Goal: Information Seeking & Learning: Find specific fact

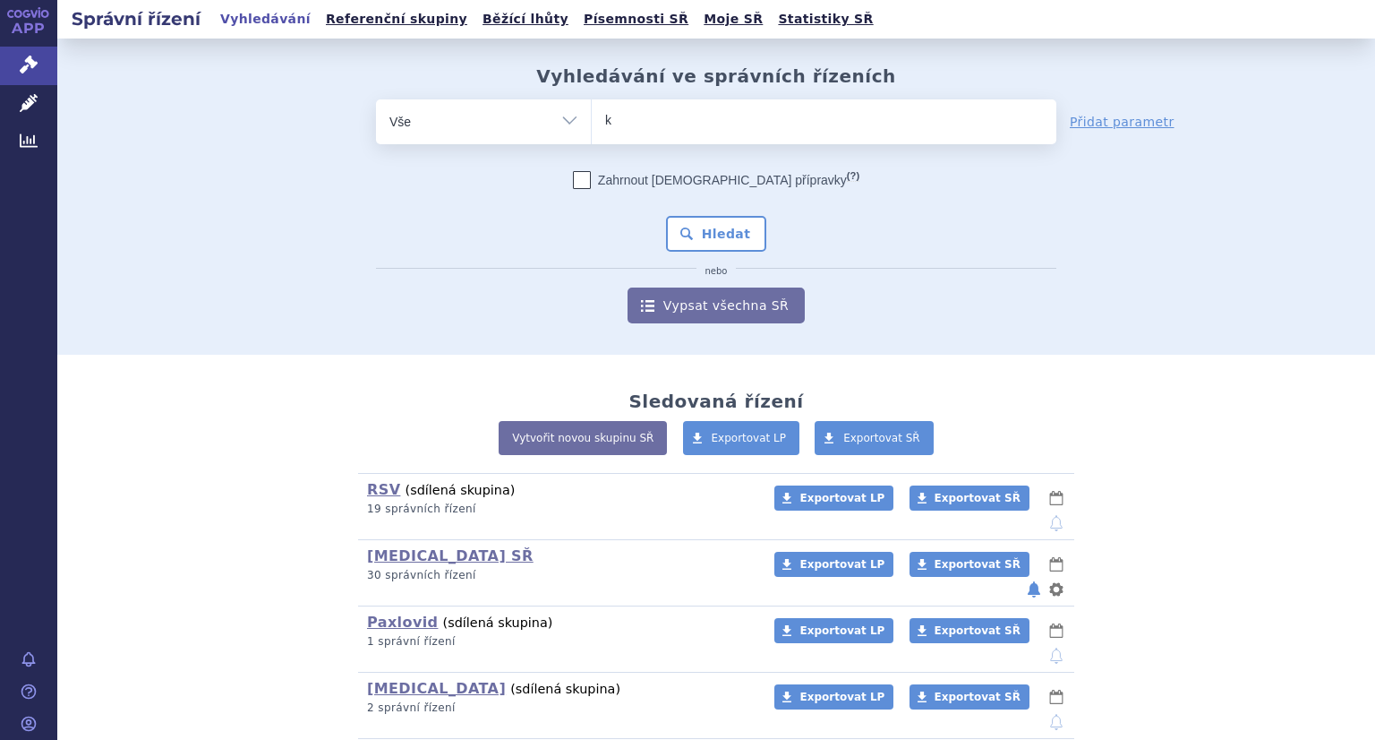
type input "ke"
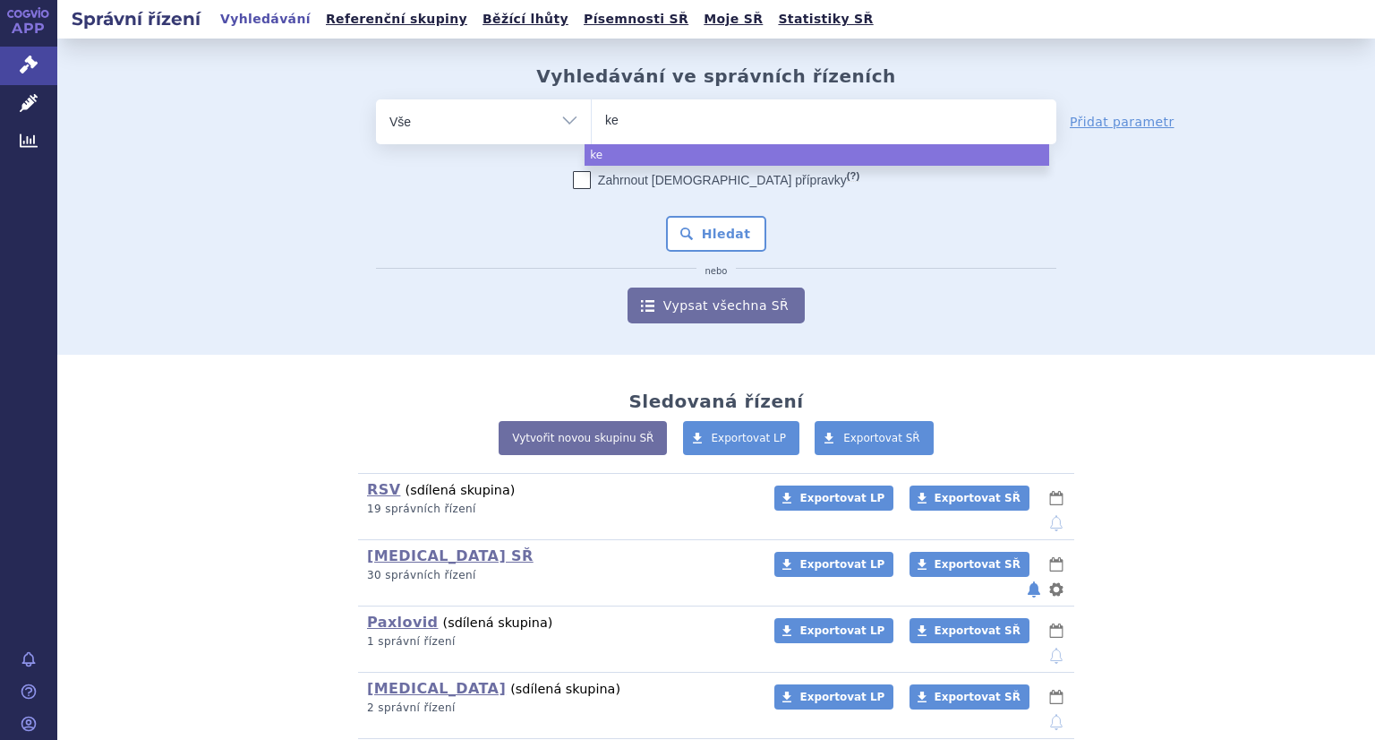
type input "key"
type input "keytr"
type input "keytru"
type input "keyt"
type input "ke"
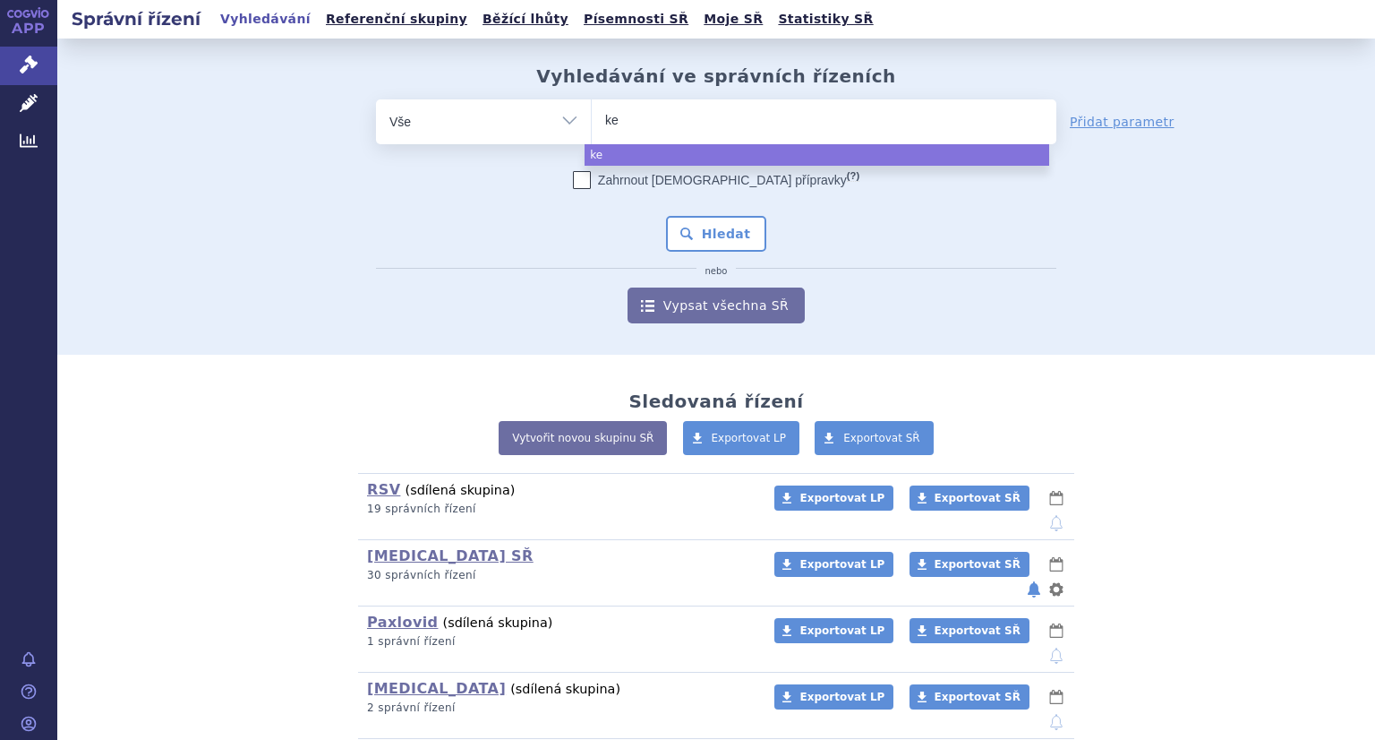
type input "k"
type input "win"
type input "winre"
type input "winrev"
type input "winrevai"
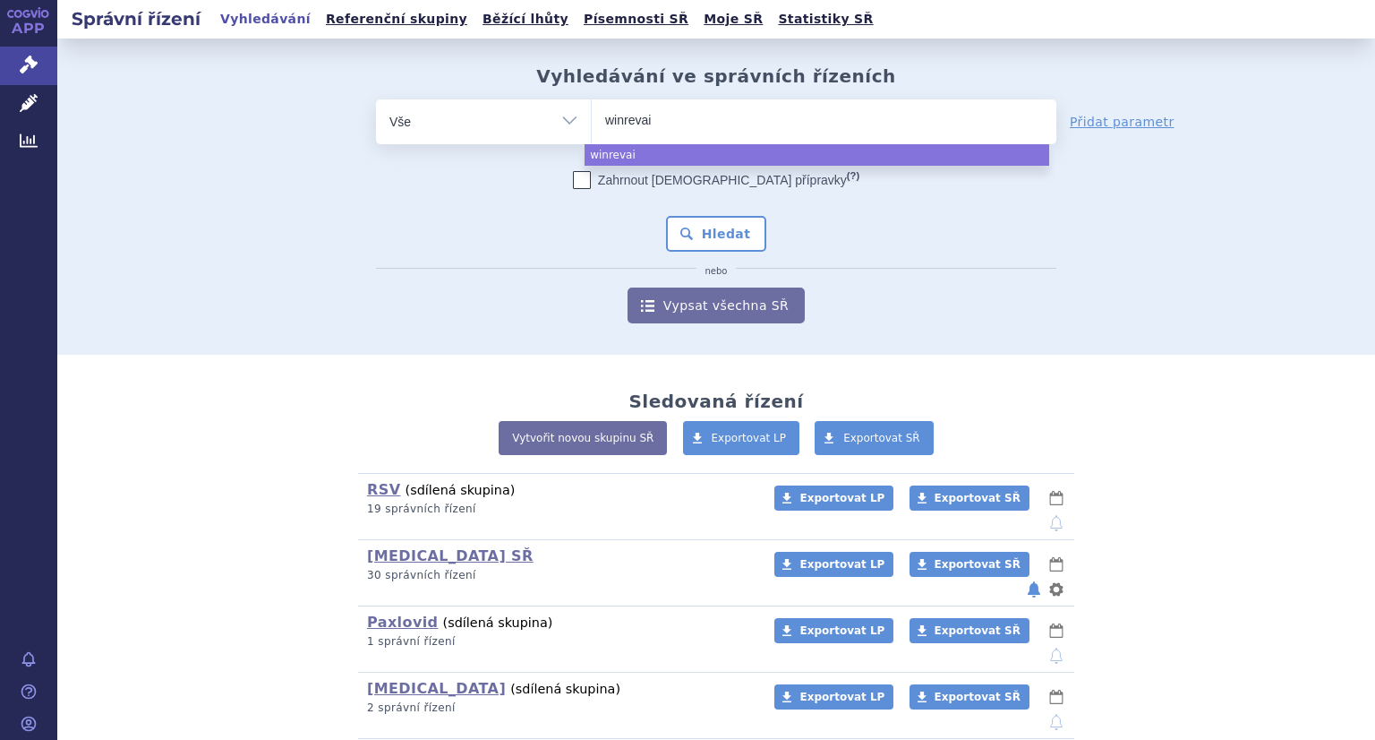
type input "winrevair"
select select "winrevair"
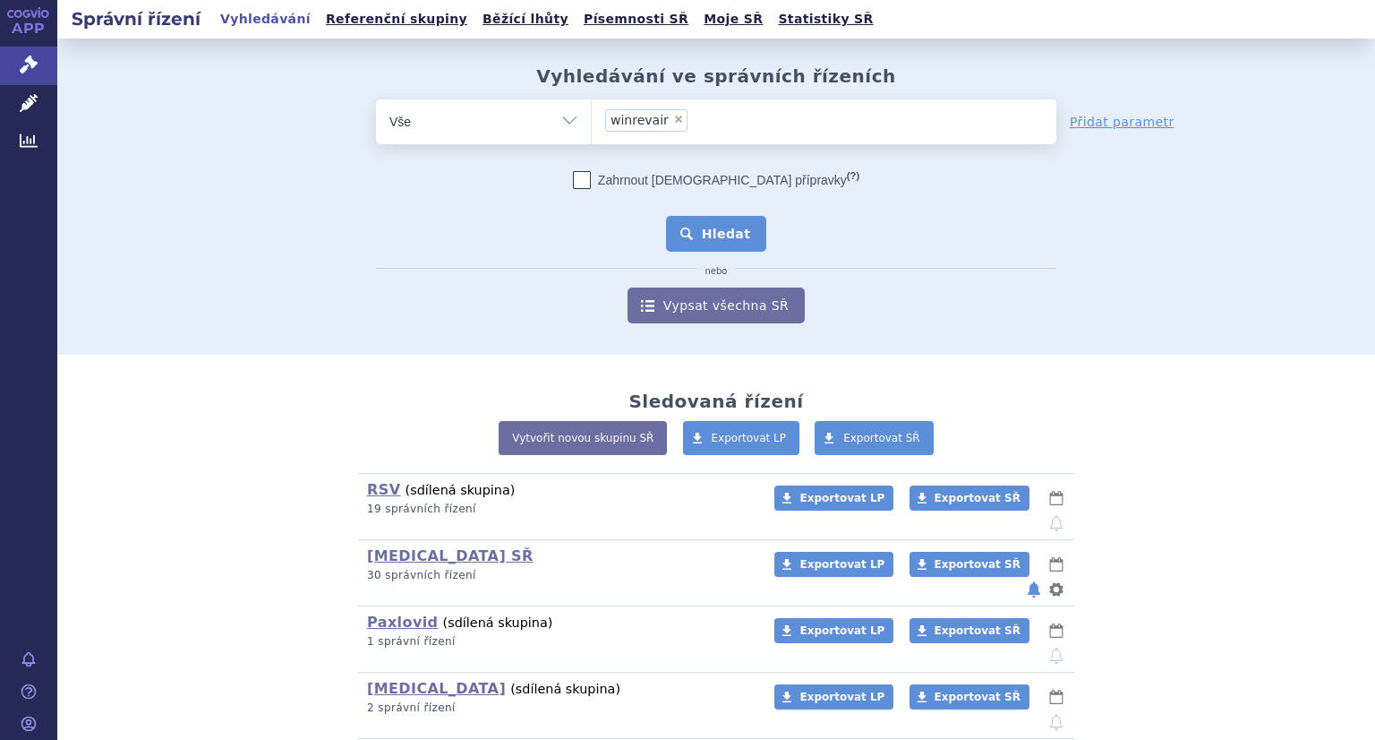
click at [730, 241] on button "Hledat" at bounding box center [716, 234] width 101 height 36
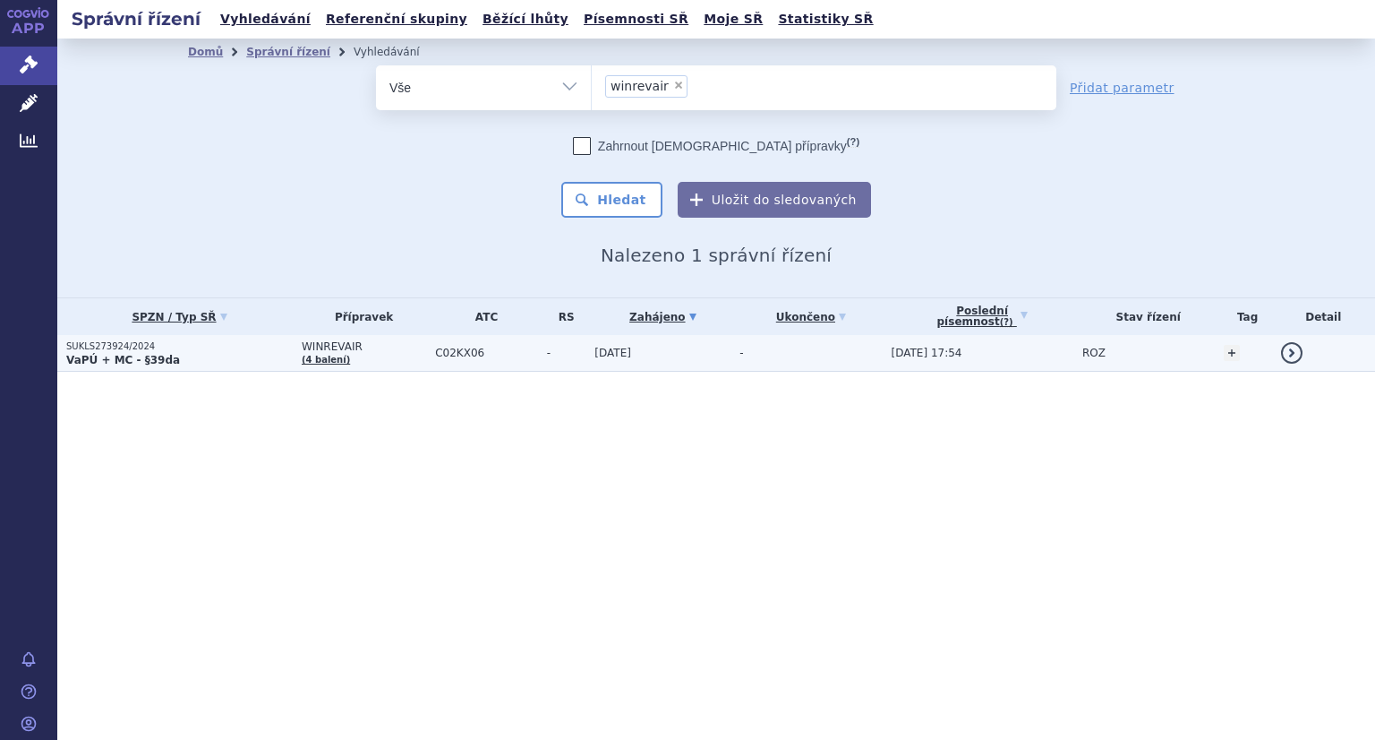
click at [128, 348] on p "SUKLS273924/2024" at bounding box center [179, 346] width 227 height 13
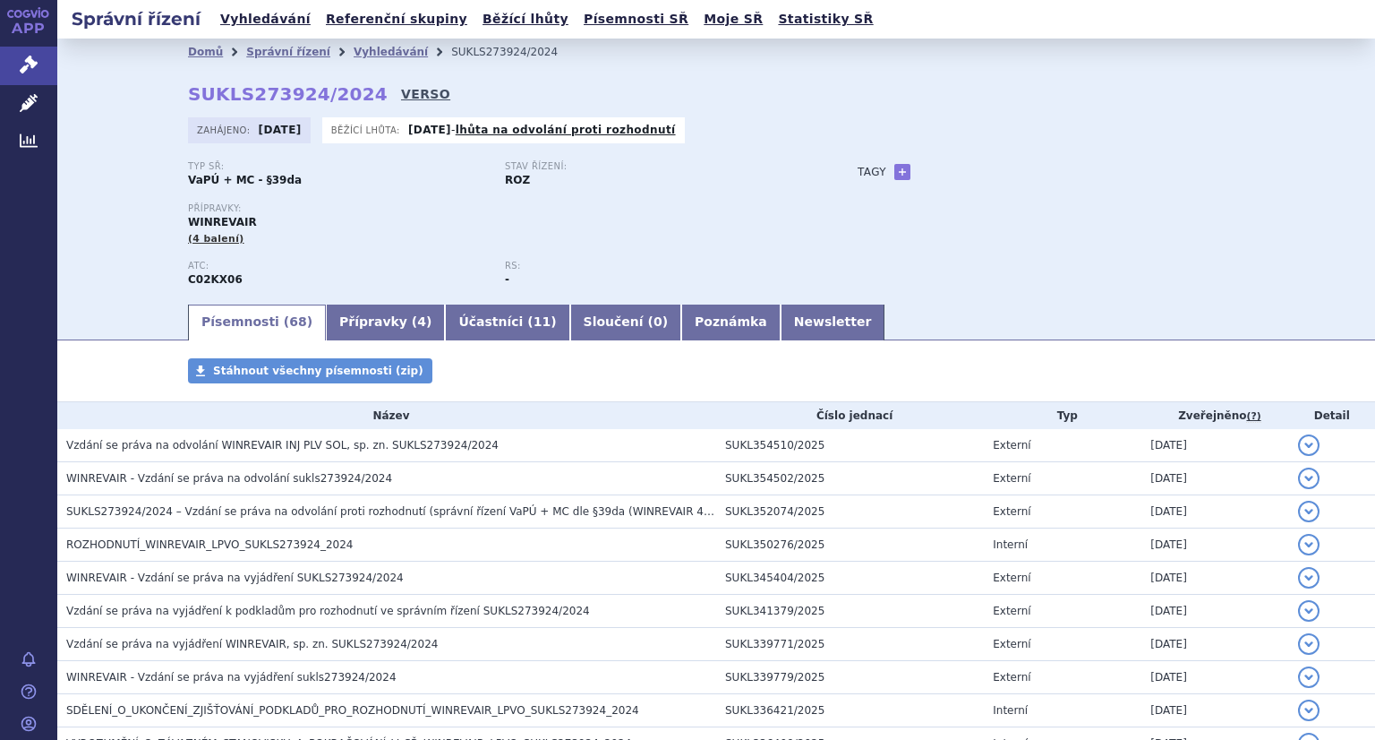
click at [401, 93] on link "VERSO" at bounding box center [425, 94] width 49 height 18
click at [193, 90] on strong "SUKLS273924/2024" at bounding box center [288, 93] width 200 height 21
copy h2 "SUKLS273924/2024"
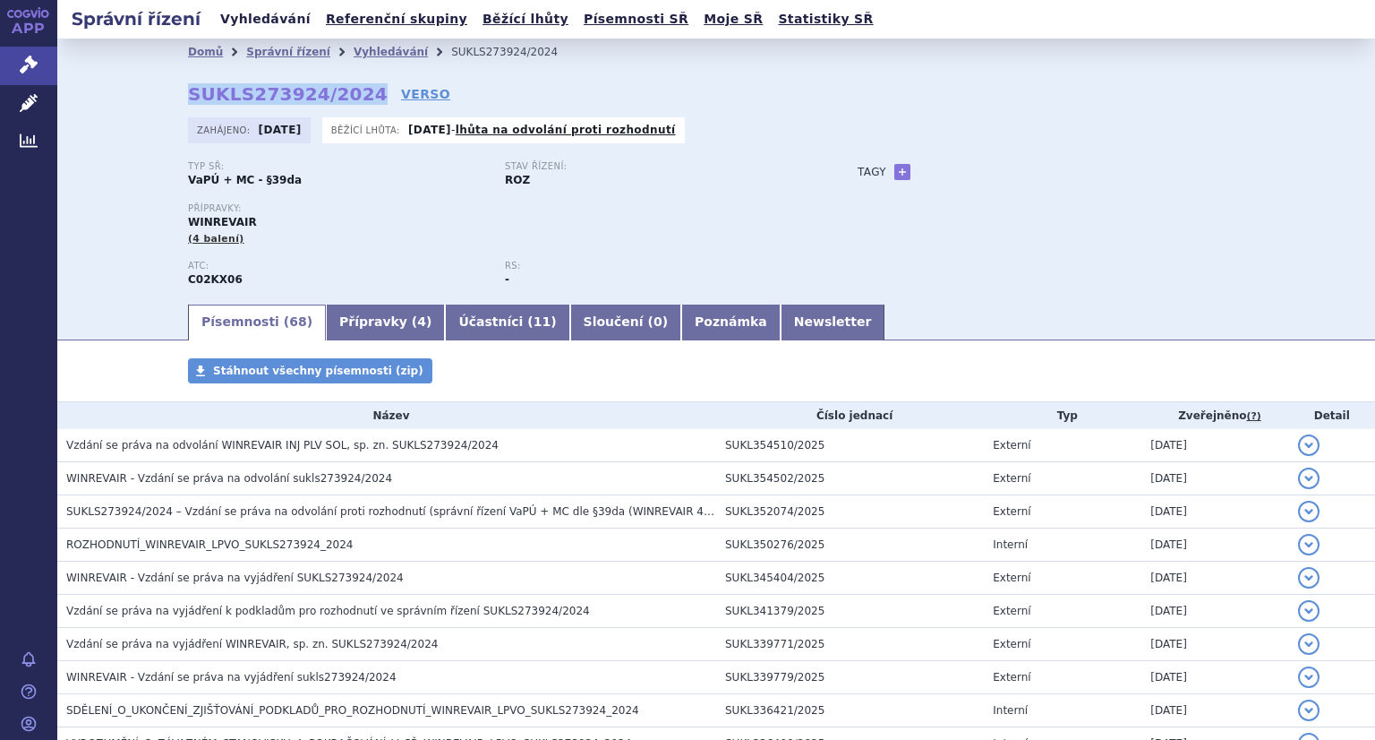
click at [253, 22] on link "Vyhledávání" at bounding box center [265, 19] width 101 height 24
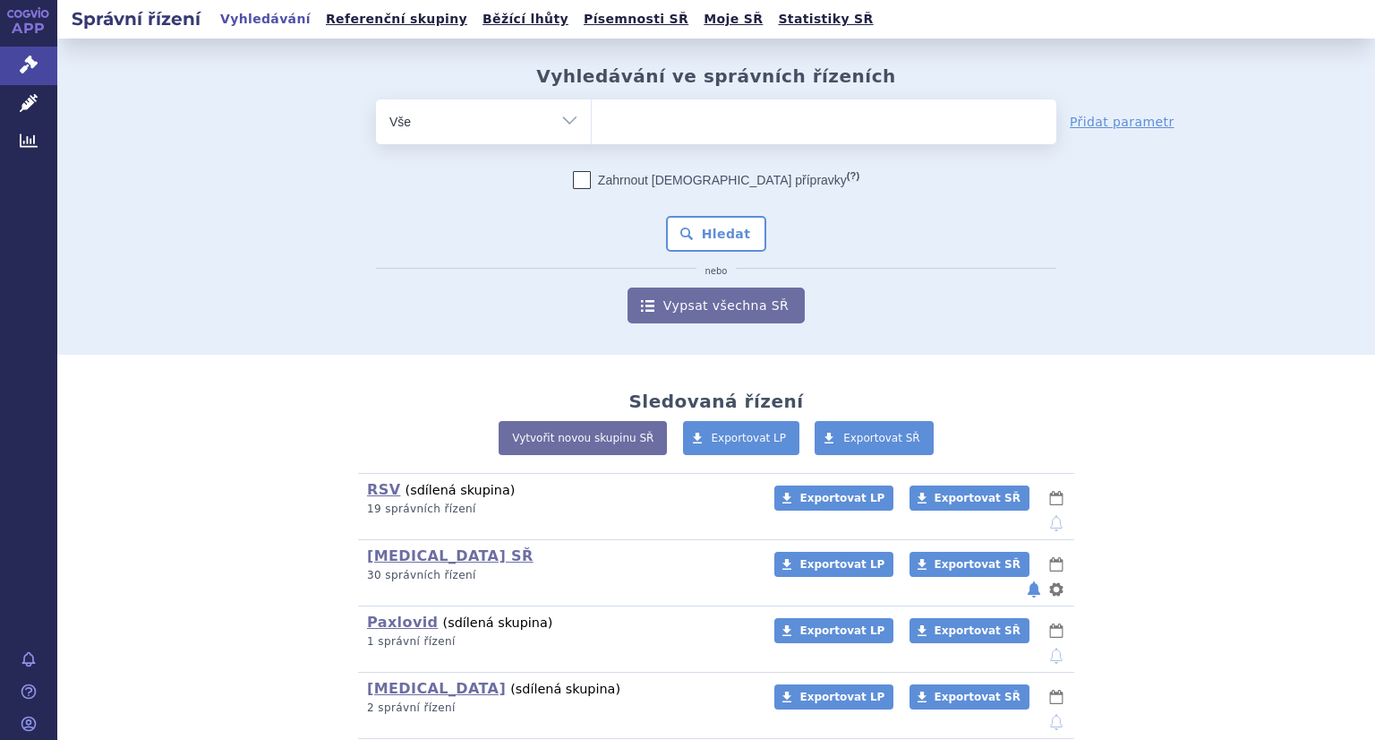
click at [693, 126] on ul at bounding box center [824, 118] width 465 height 38
click at [592, 126] on select at bounding box center [591, 120] width 1 height 45
type input "ky"
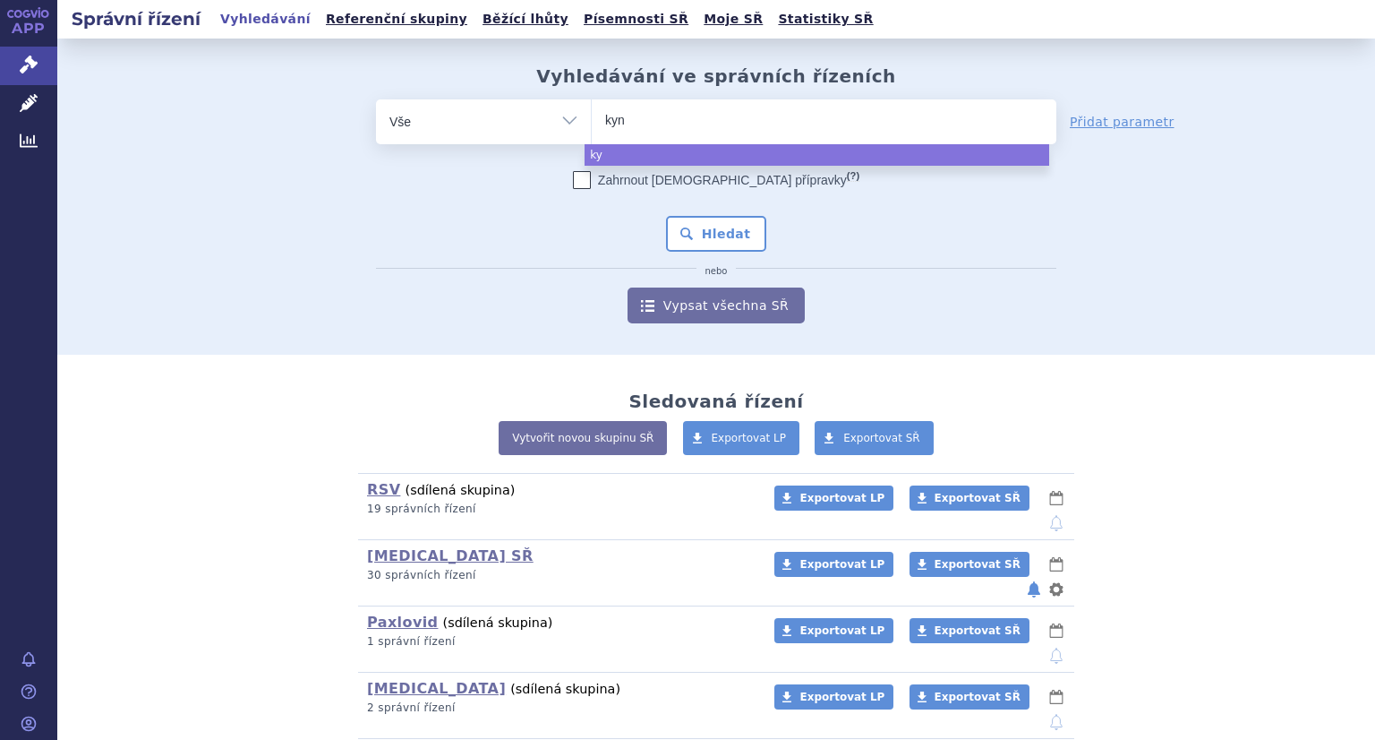
type input "kynt"
type input "kynthe"
type input "kyntheum"
select select "kyntheum"
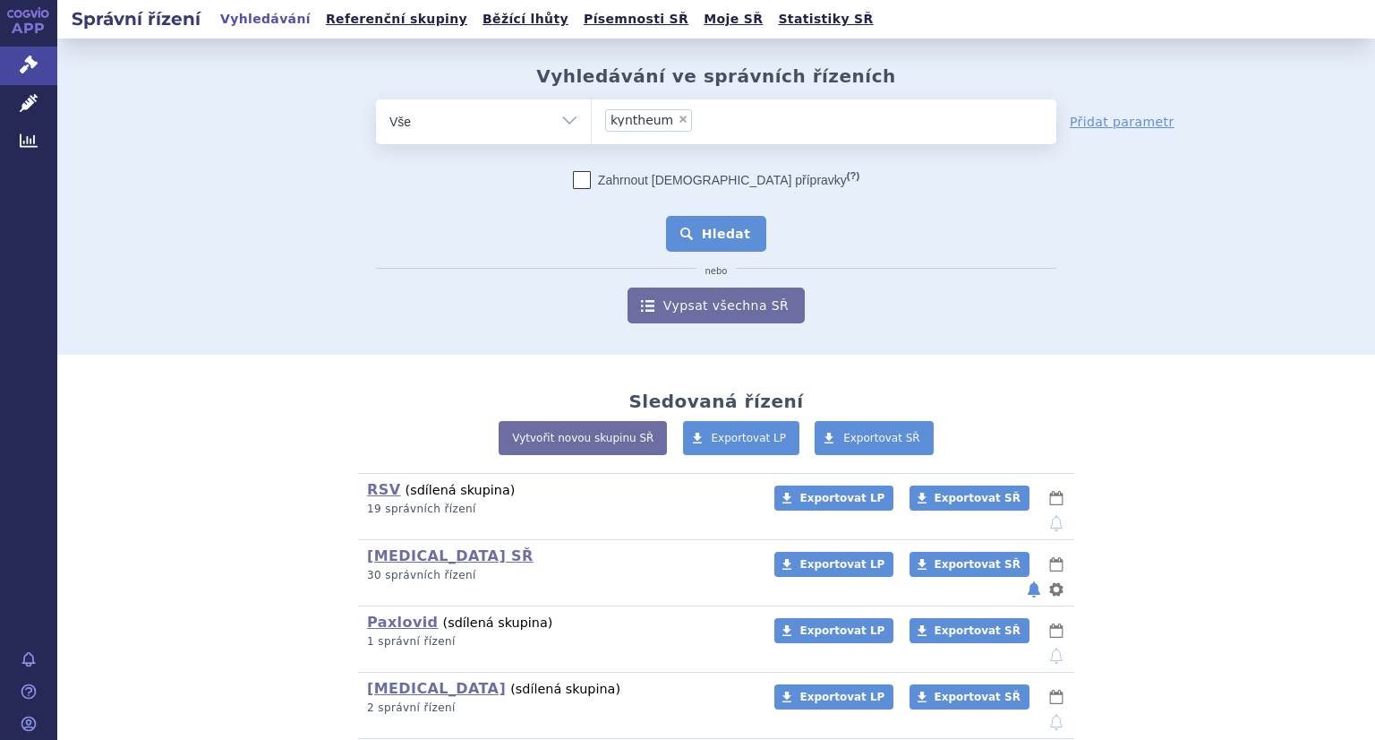
click at [712, 241] on button "Hledat" at bounding box center [716, 234] width 101 height 36
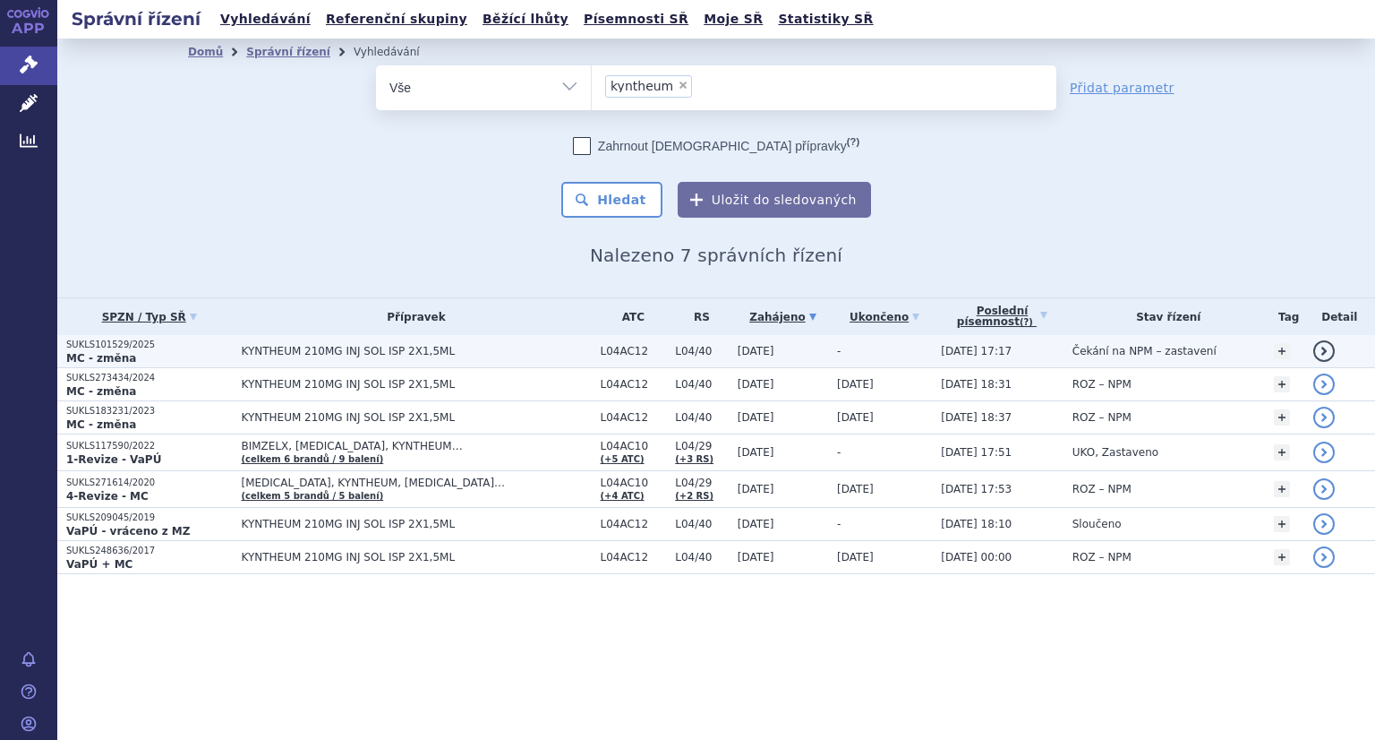
click at [126, 351] on p "MC - změna" at bounding box center [149, 358] width 166 height 14
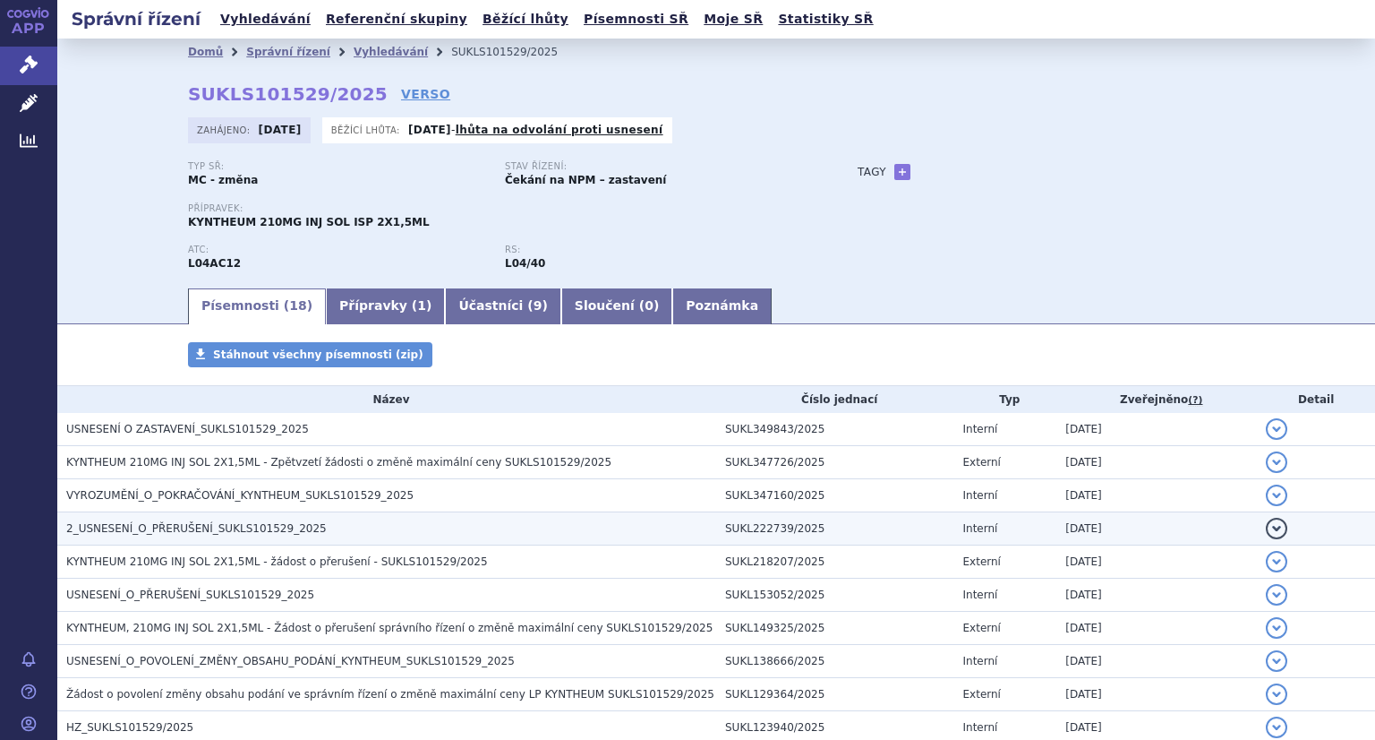
scroll to position [375, 0]
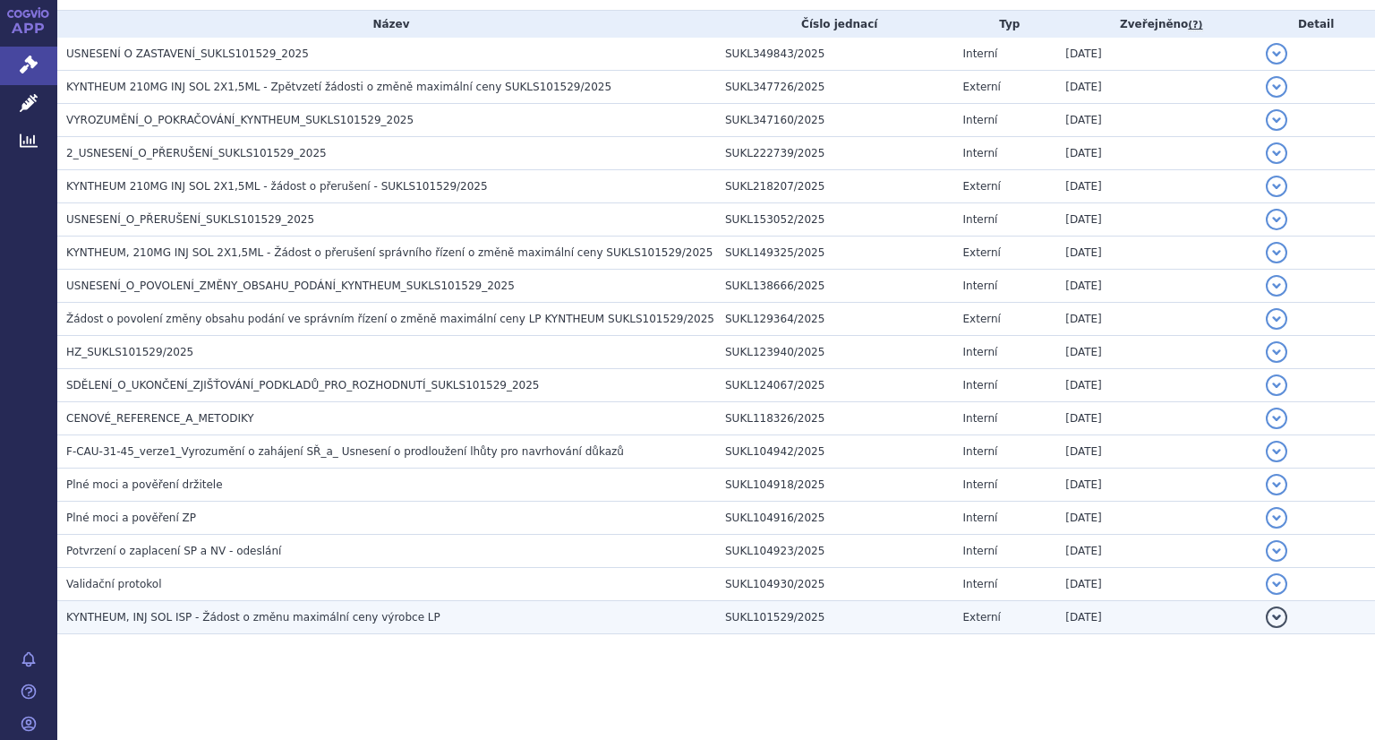
click at [355, 612] on span "KYNTHEUM, INJ SOL ISP - Žádost o změnu maximální ceny výrobce LP" at bounding box center [253, 617] width 374 height 13
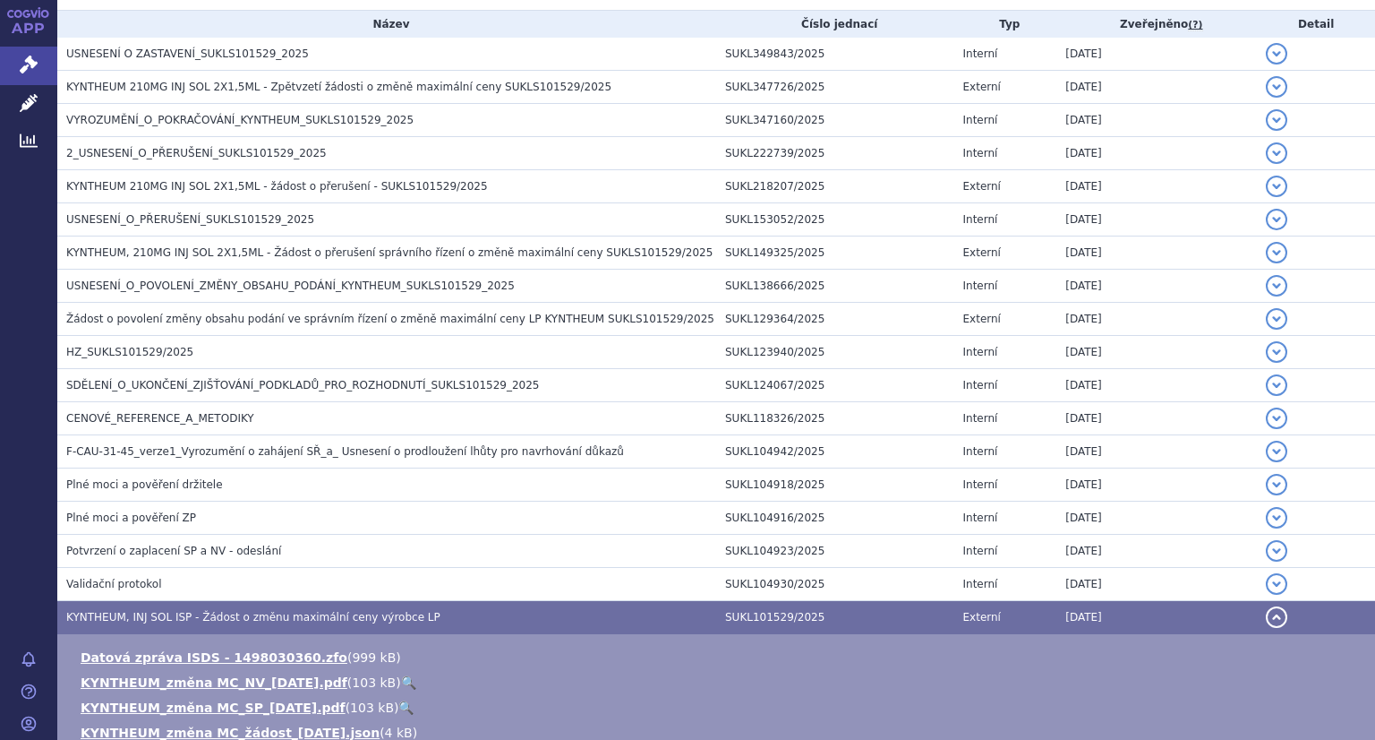
scroll to position [554, 0]
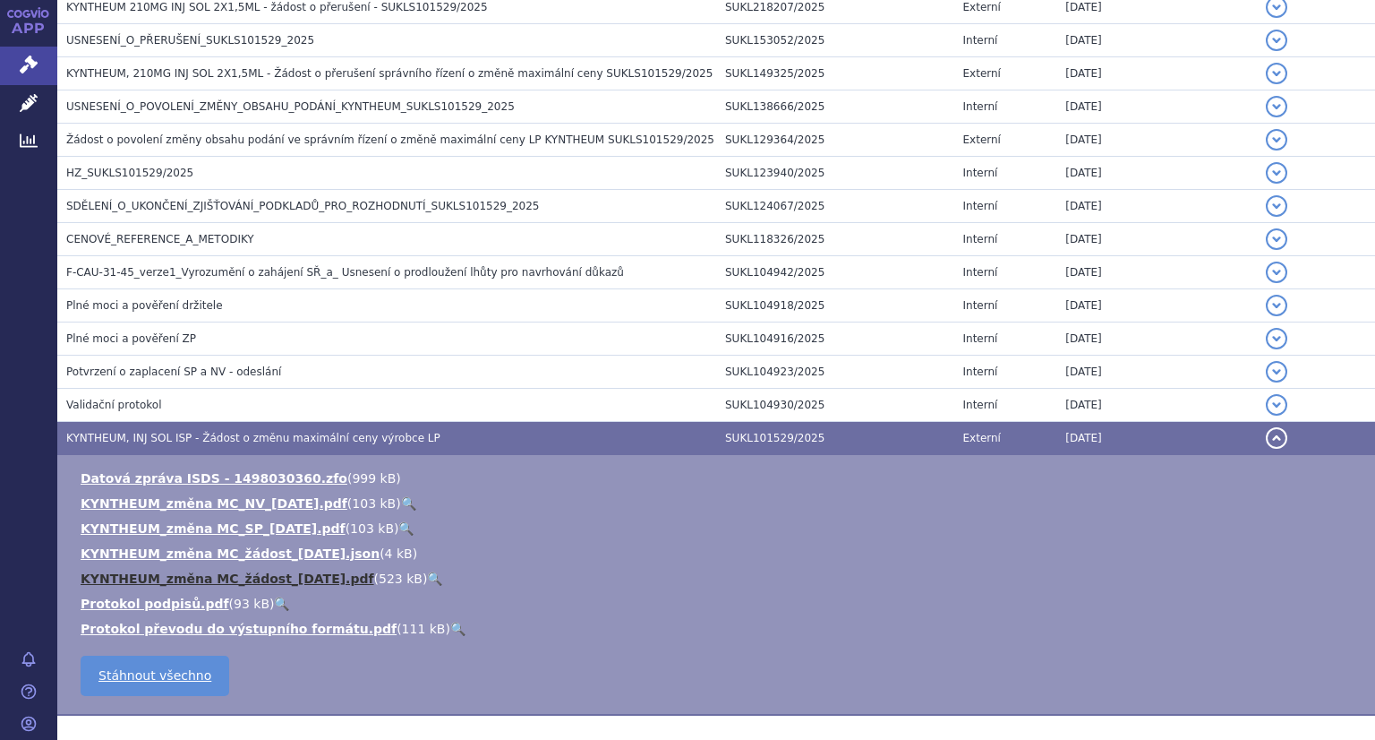
click at [296, 575] on link "KYNTHEUM_změna MC_žádost_2025-03-21.pdf" at bounding box center [228, 578] width 294 height 14
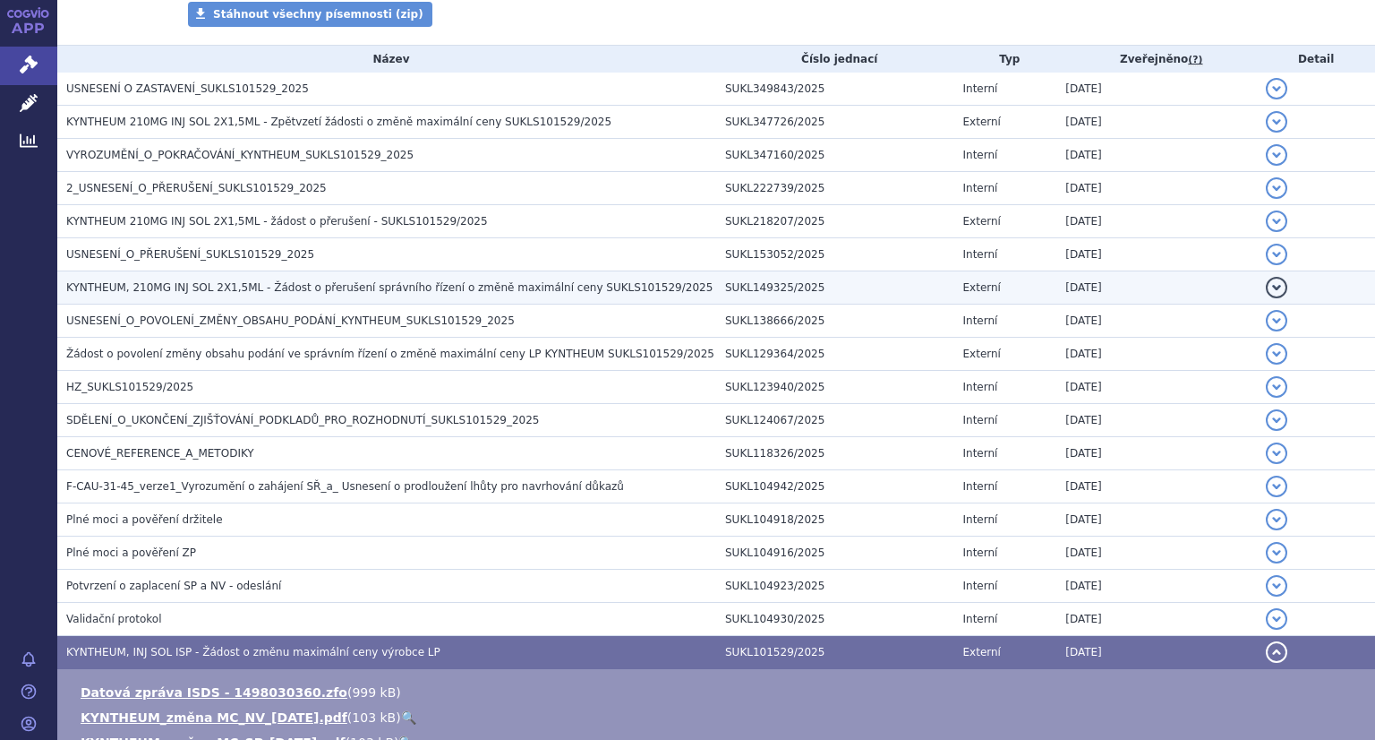
scroll to position [196, 0]
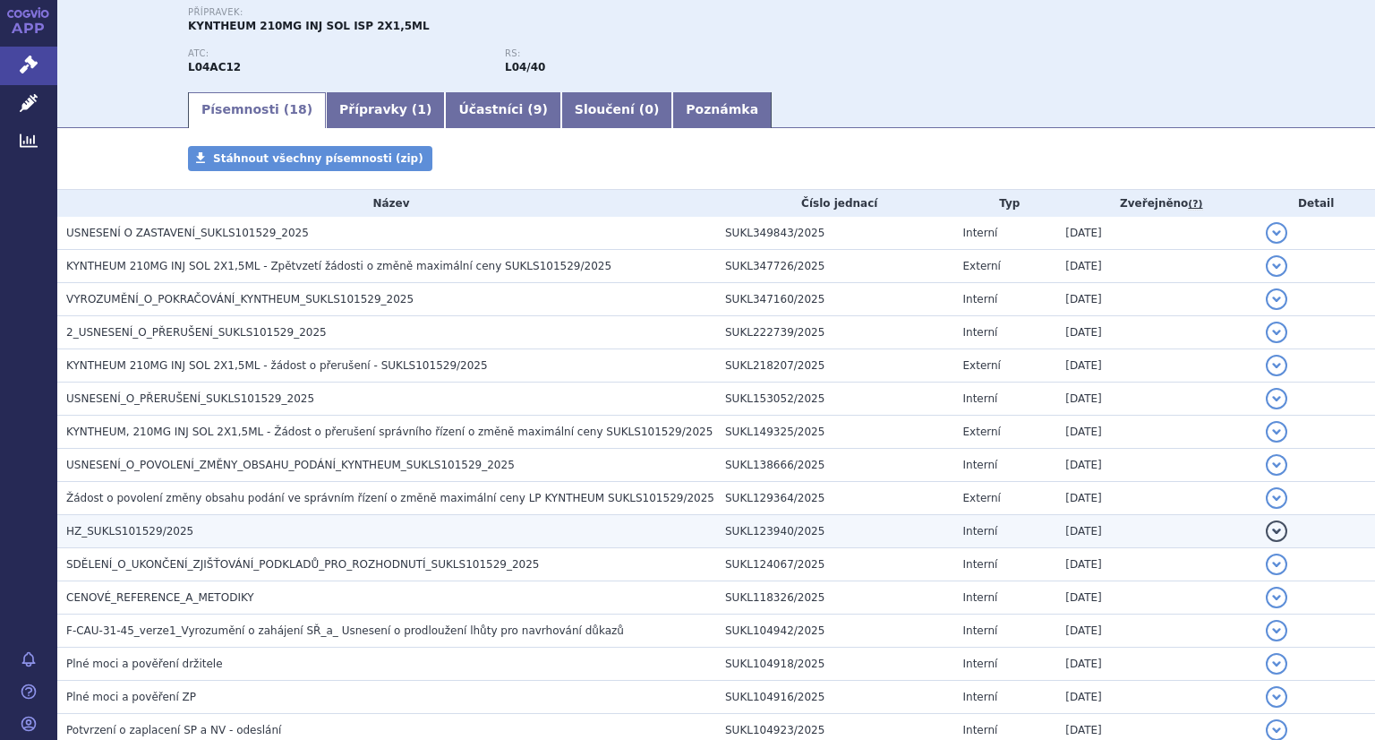
click at [281, 531] on h3 "HZ_SUKLS101529/2025" at bounding box center [391, 531] width 650 height 18
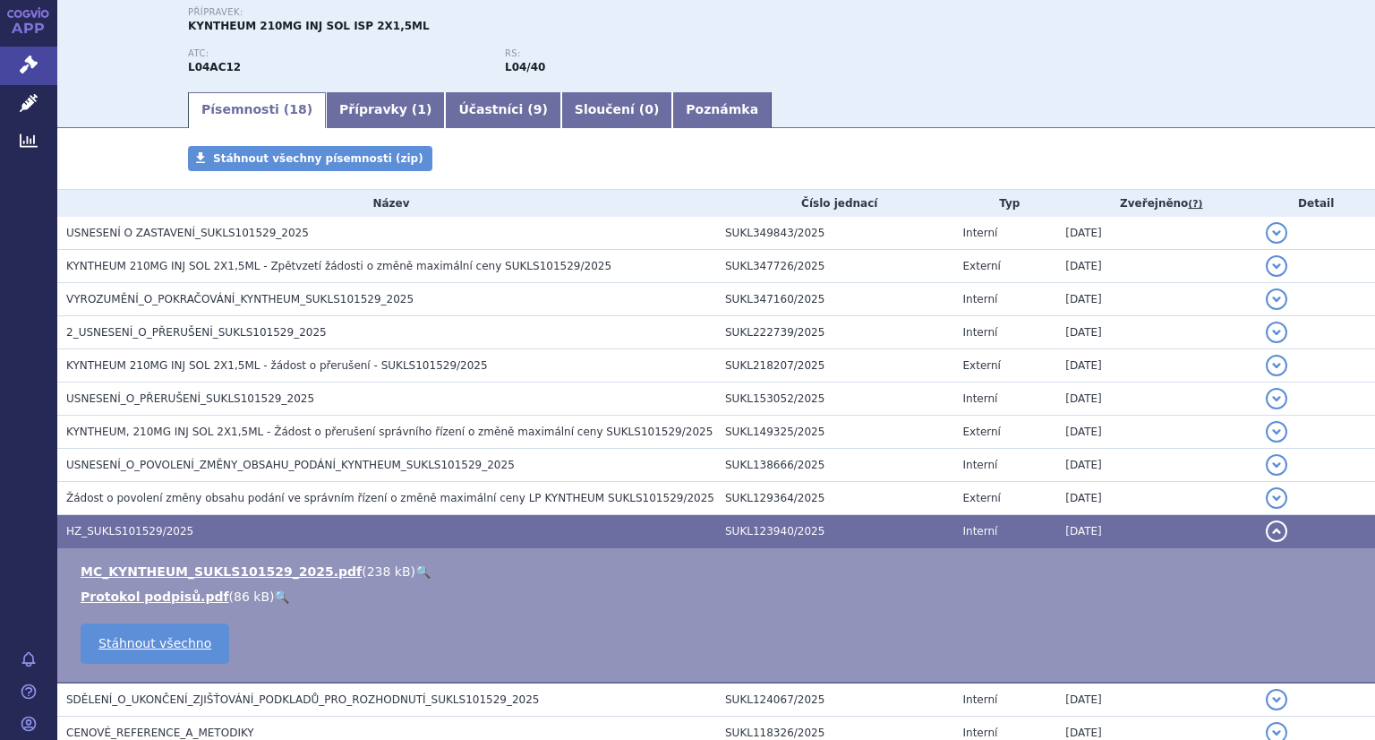
click at [415, 571] on link "🔍" at bounding box center [422, 571] width 15 height 14
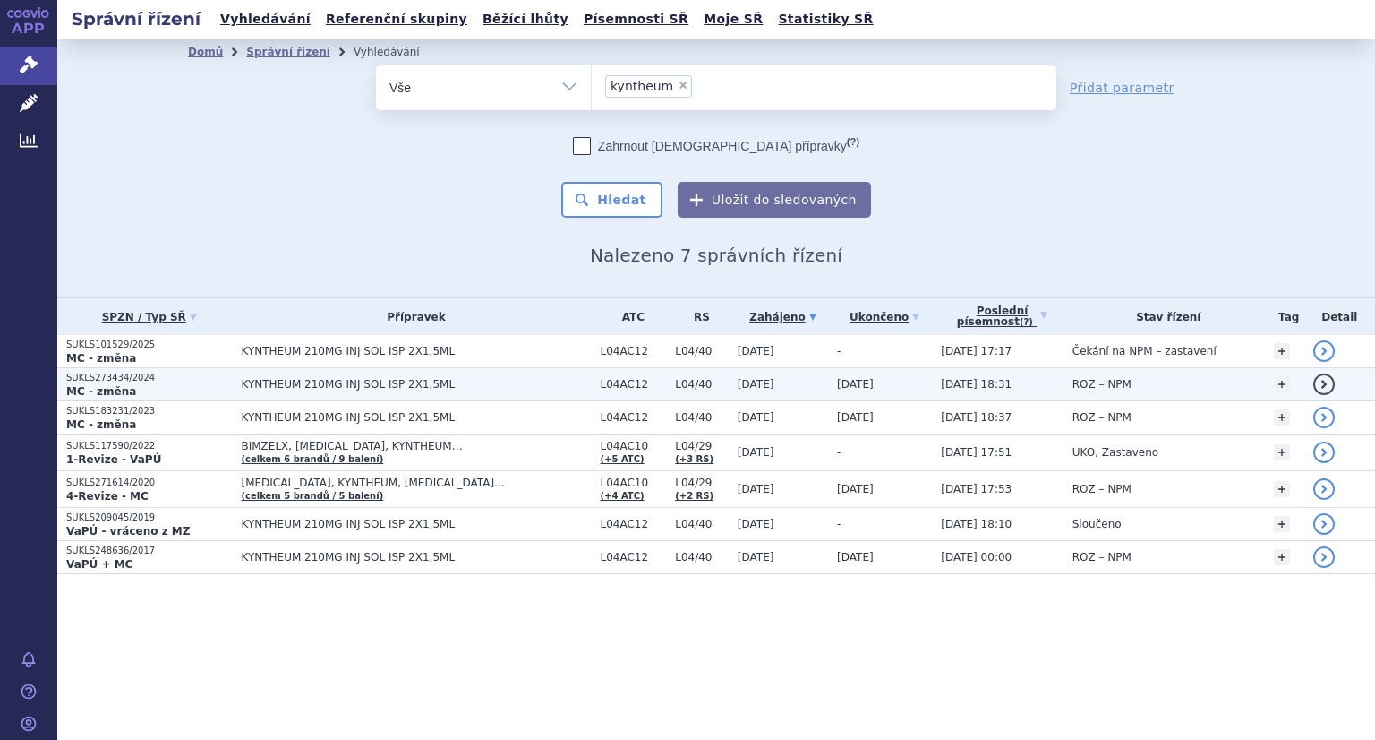
click at [303, 388] on span "KYNTHEUM 210MG INJ SOL ISP 2X1,5ML" at bounding box center [416, 384] width 350 height 13
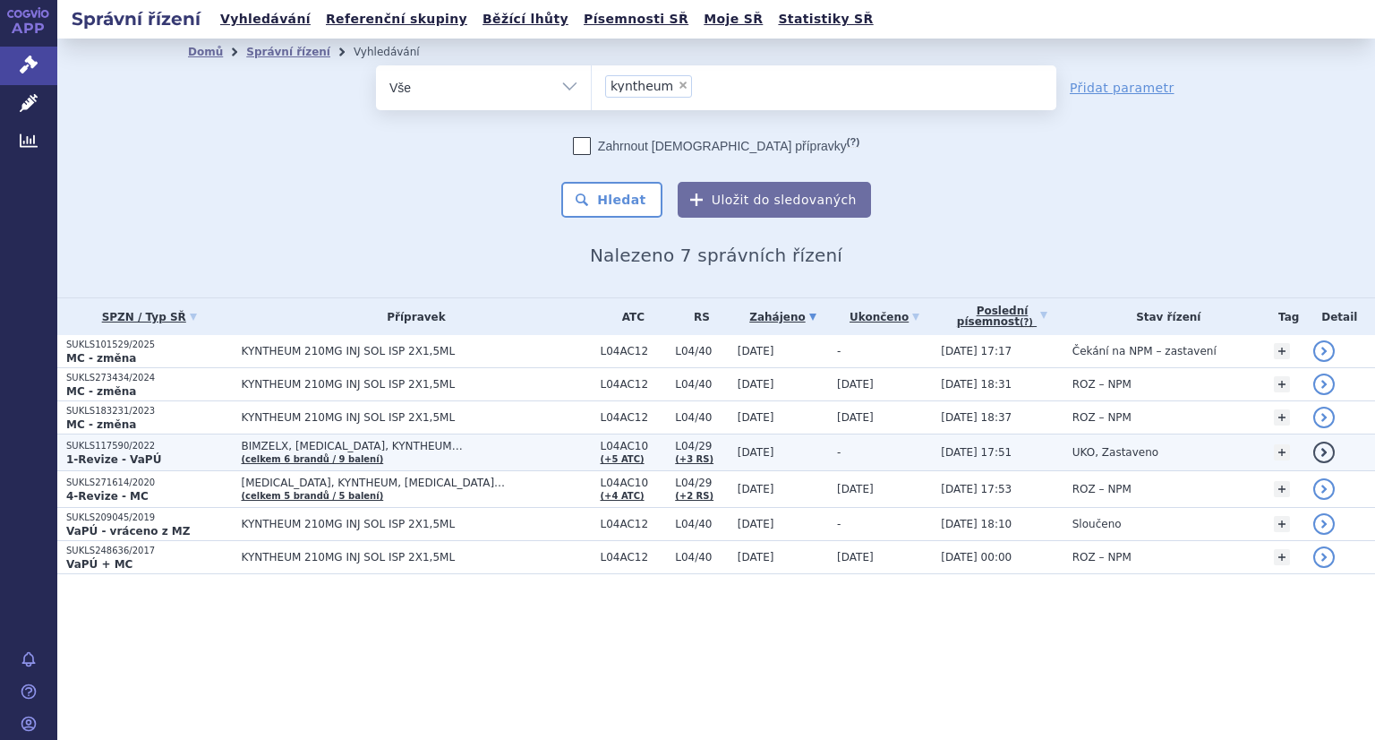
click at [118, 456] on strong "1-Revize - VaPÚ" at bounding box center [113, 459] width 95 height 13
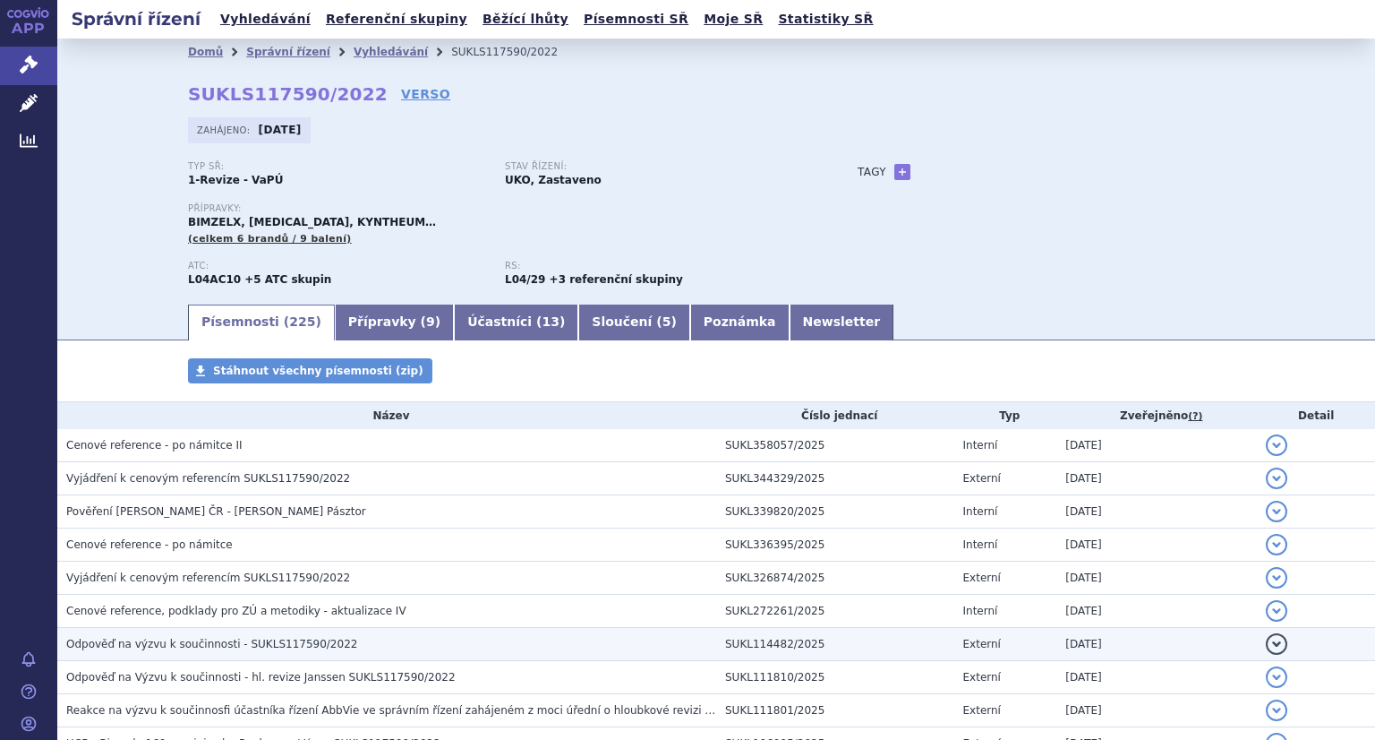
scroll to position [179, 0]
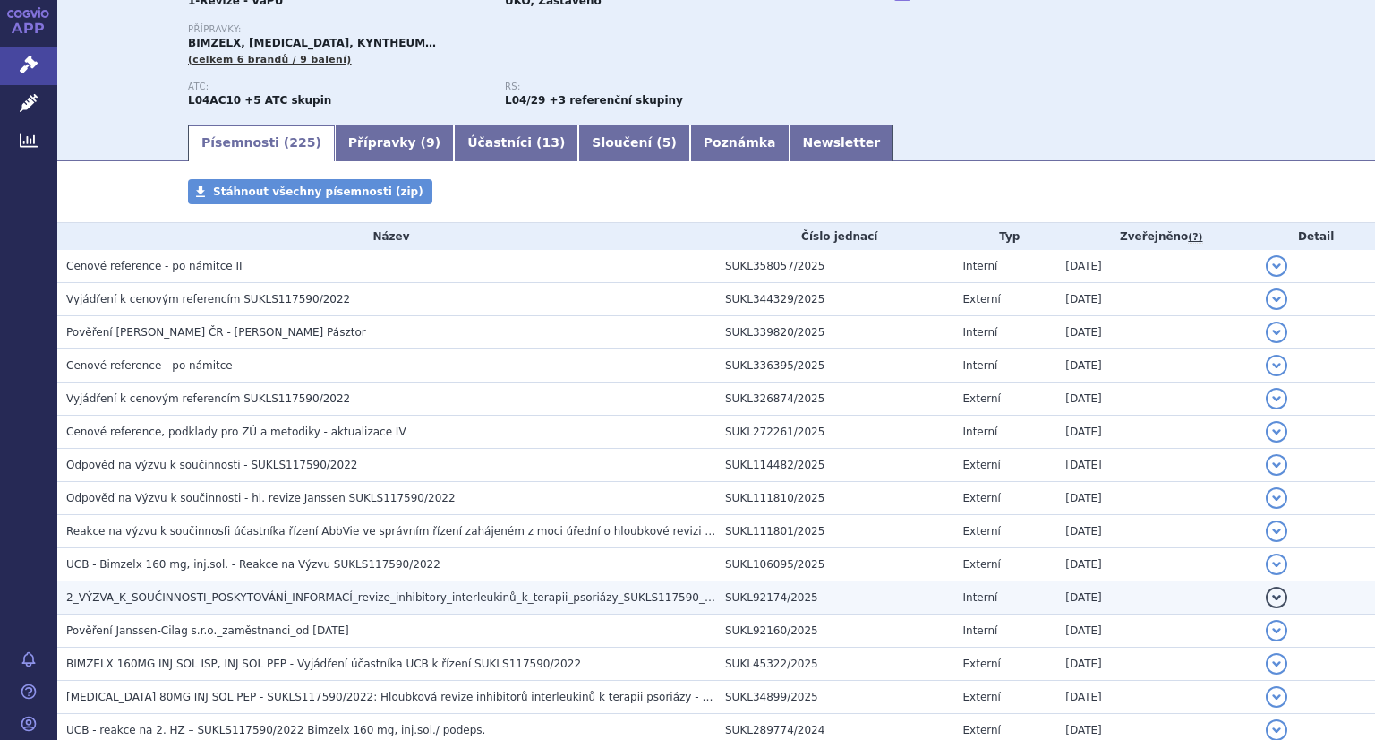
click at [431, 596] on span "2_VÝZVA_K_SOUČINNOSTI_POSKYTOVÁNÍ_INFORMACÍ_revize_inhibitory_interleukinů_k_te…" at bounding box center [398, 597] width 665 height 13
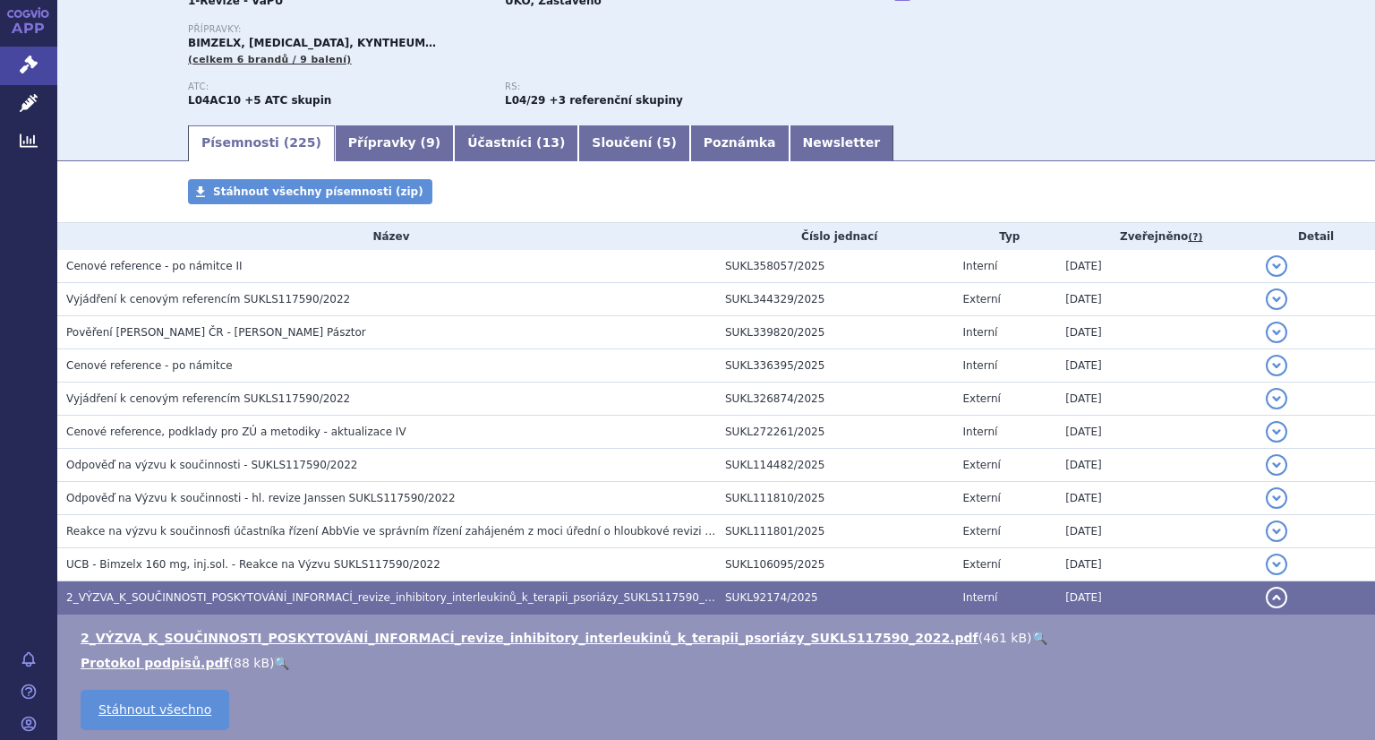
click at [1032, 631] on link "🔍" at bounding box center [1039, 637] width 15 height 14
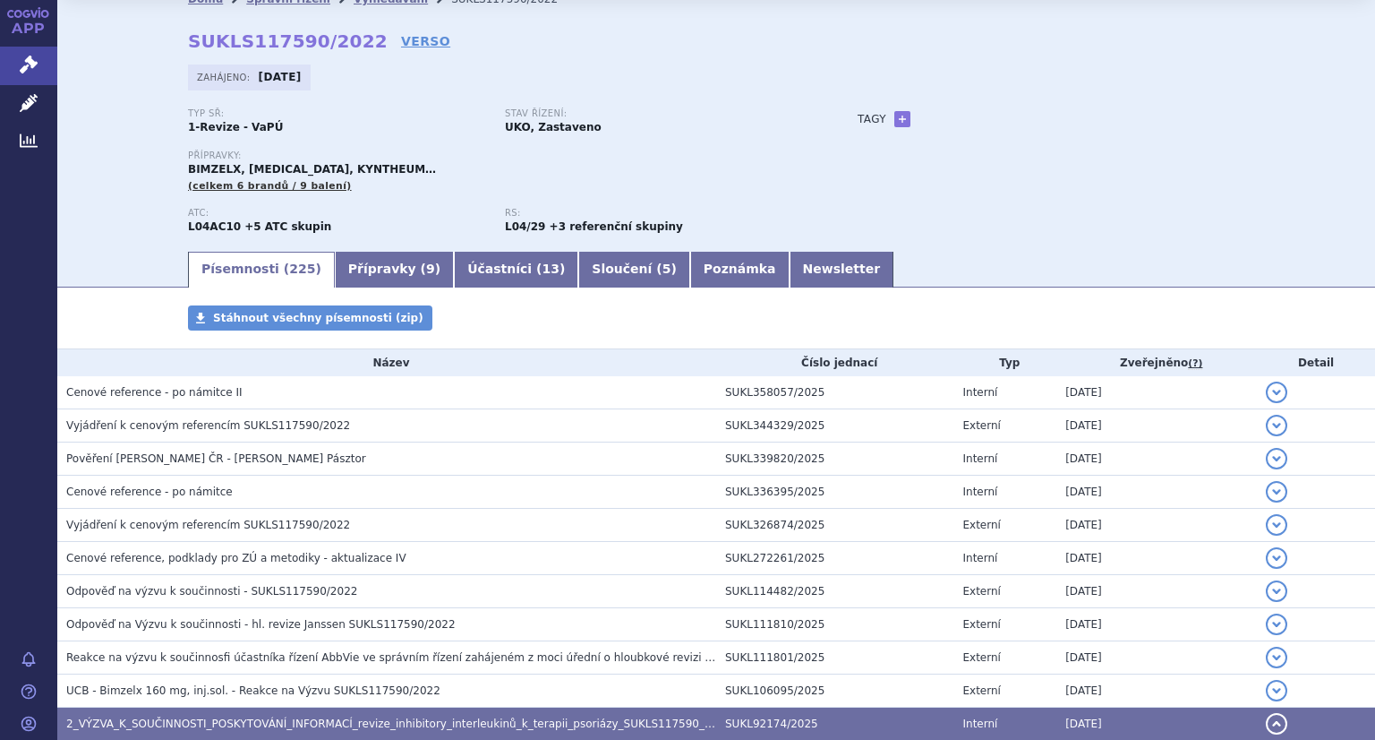
scroll to position [0, 0]
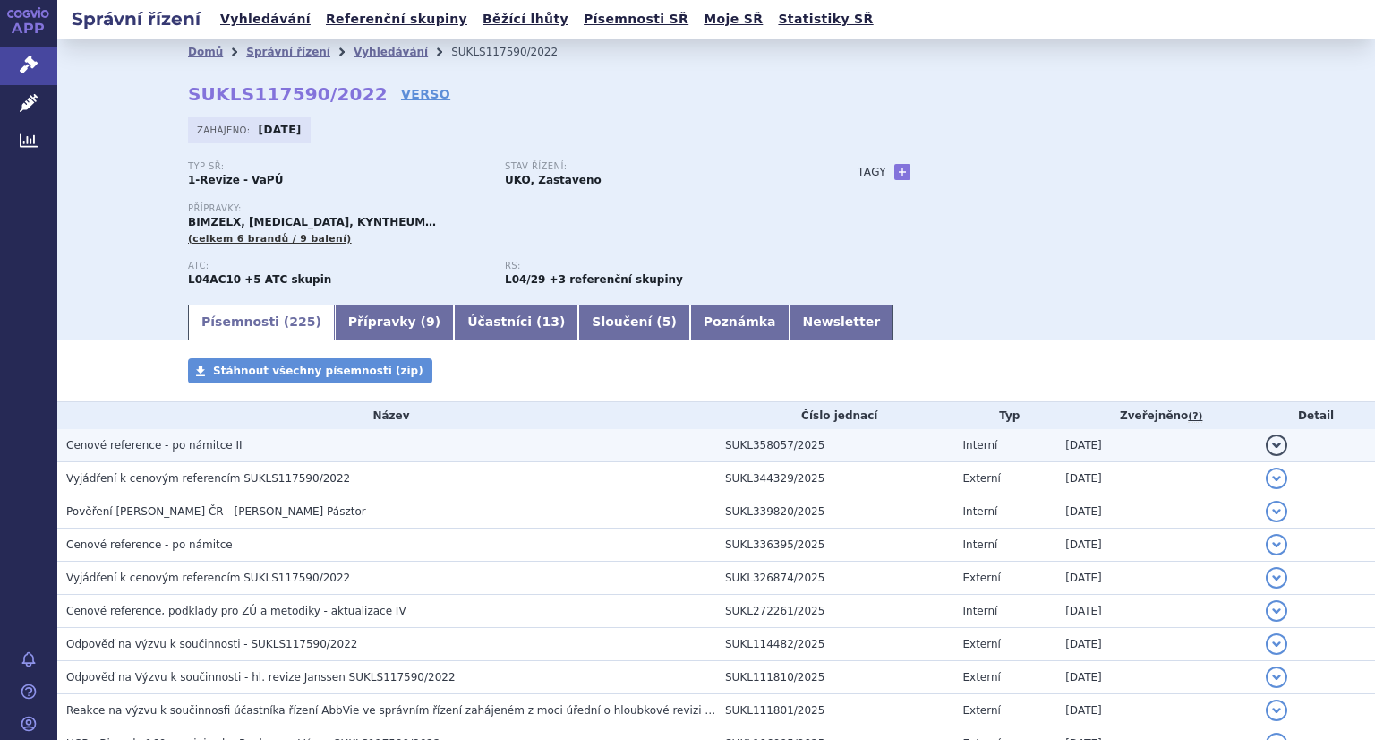
click at [259, 447] on h3 "Cenové reference - po námitce II" at bounding box center [391, 445] width 650 height 18
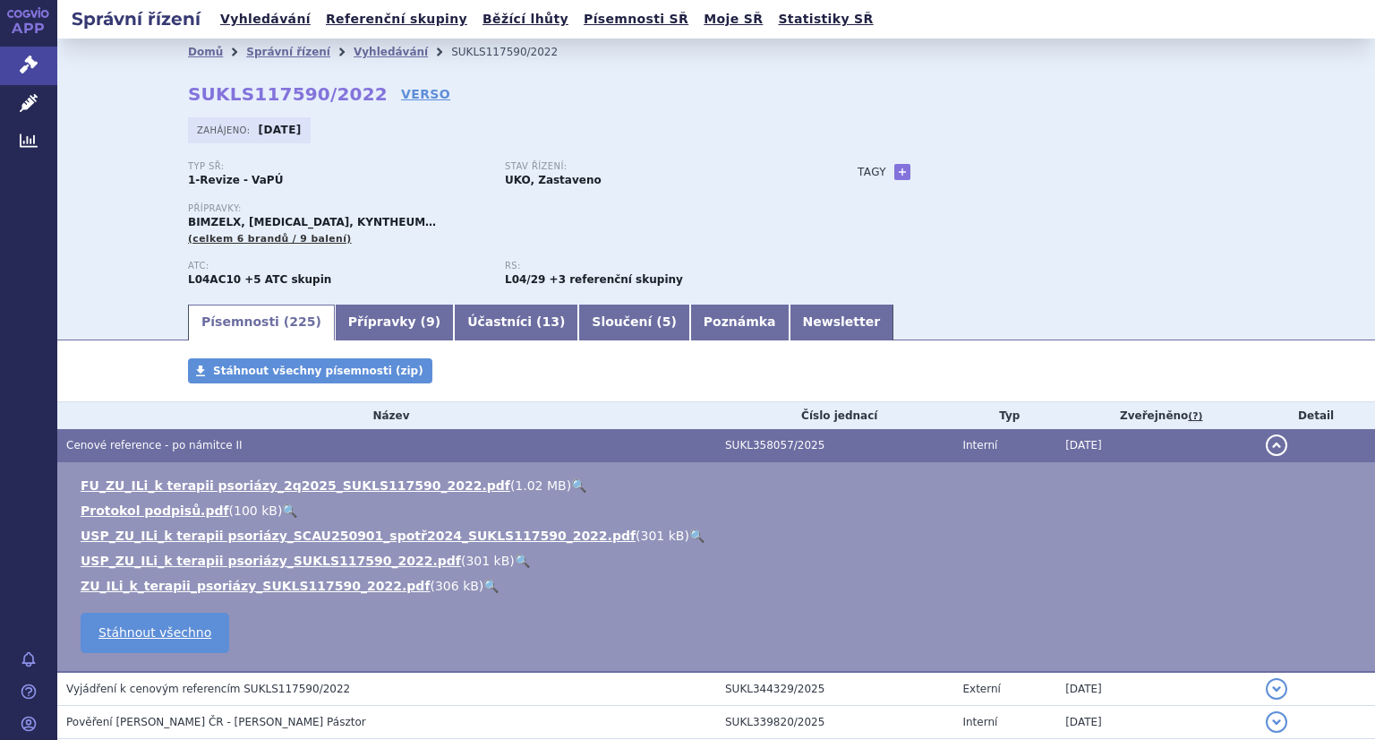
click at [571, 492] on link "🔍" at bounding box center [578, 485] width 15 height 14
